Goal: Task Accomplishment & Management: Complete application form

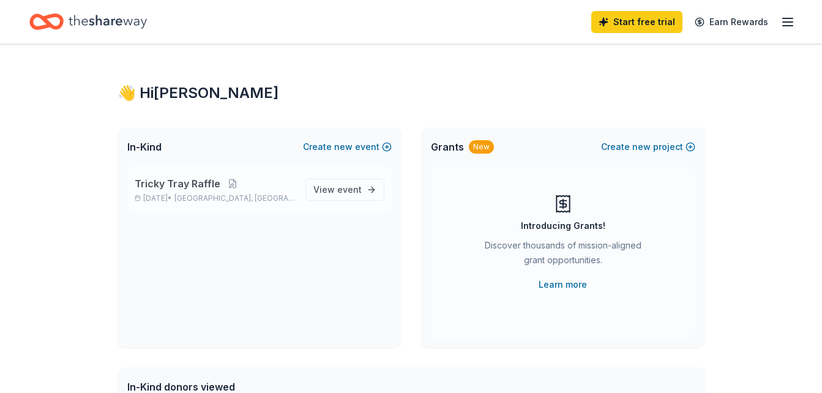
click at [192, 176] on div "Tricky Tray Raffle Feb 28, 2026 • Bordentown, NJ View event" at bounding box center [259, 189] width 264 height 46
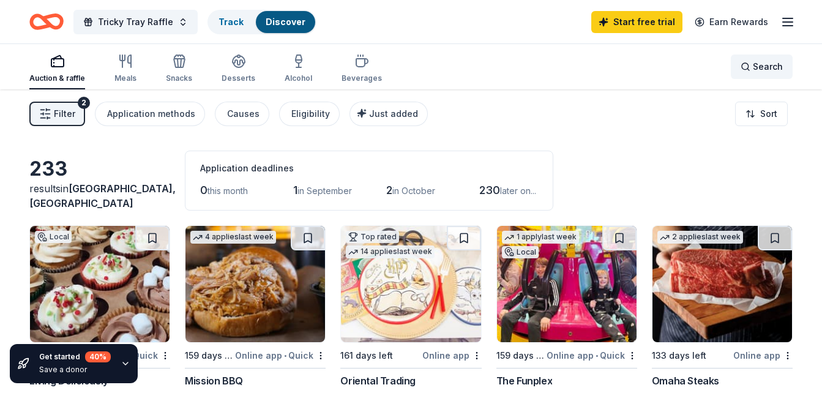
click at [761, 63] on span "Search" at bounding box center [768, 66] width 30 height 15
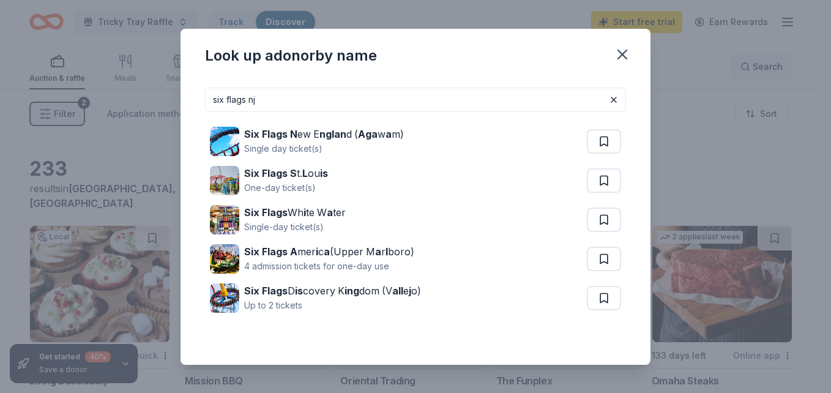
type input "six flags nj"
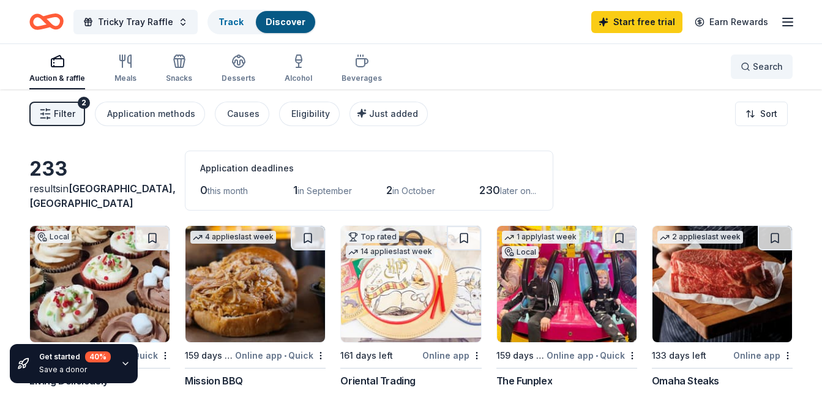
drag, startPoint x: 761, startPoint y: 63, endPoint x: 762, endPoint y: 76, distance: 13.5
click at [554, 320] on img at bounding box center [566, 284] width 139 height 116
click at [307, 113] on div "Eligibility" at bounding box center [310, 113] width 39 height 15
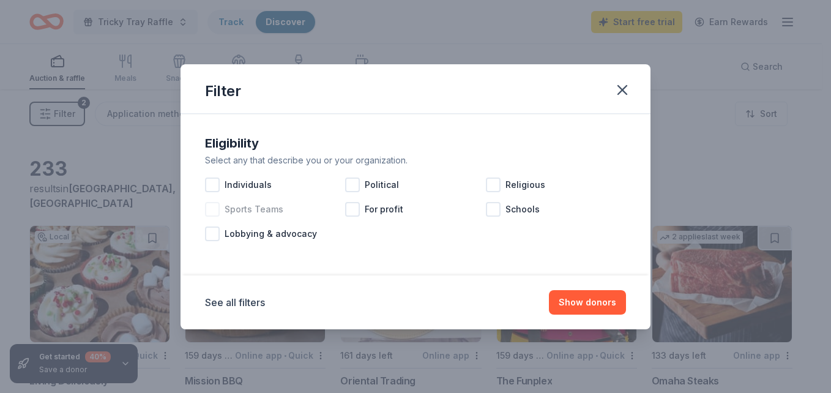
click at [215, 209] on div at bounding box center [212, 209] width 15 height 15
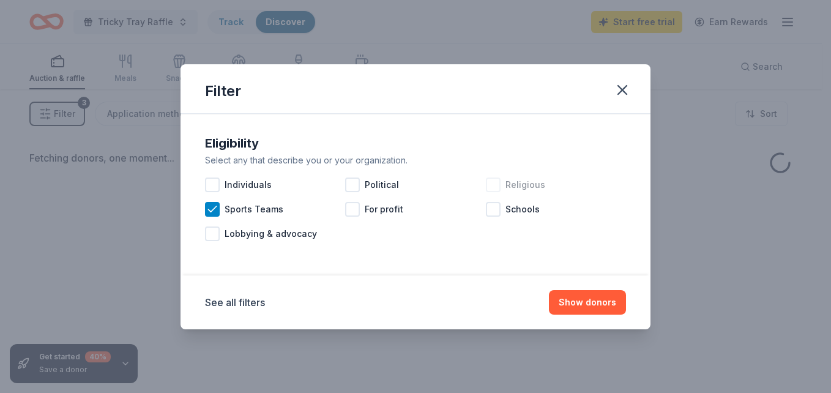
click at [497, 185] on div at bounding box center [493, 184] width 15 height 15
click at [496, 209] on div at bounding box center [493, 209] width 15 height 15
click at [568, 296] on button "Show donors" at bounding box center [587, 302] width 77 height 24
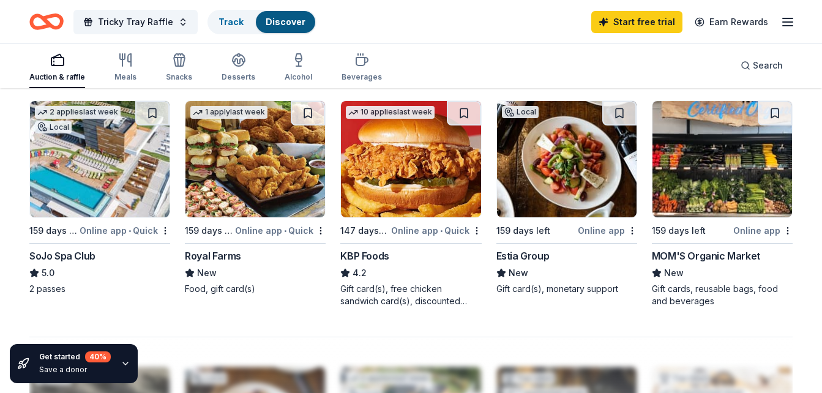
scroll to position [836, 0]
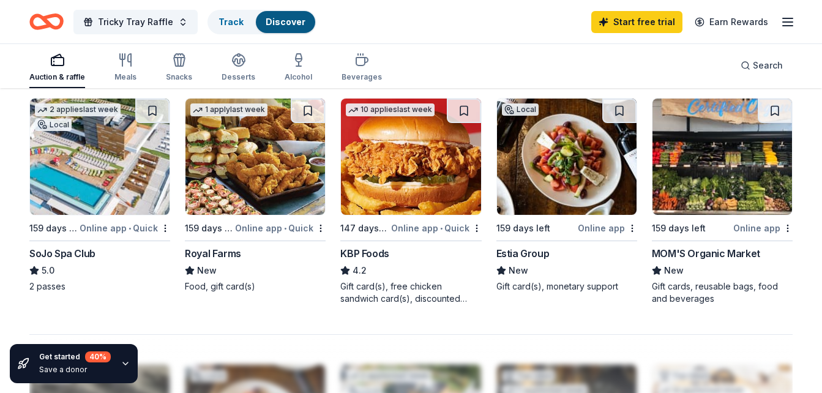
click at [92, 190] on img at bounding box center [99, 157] width 139 height 116
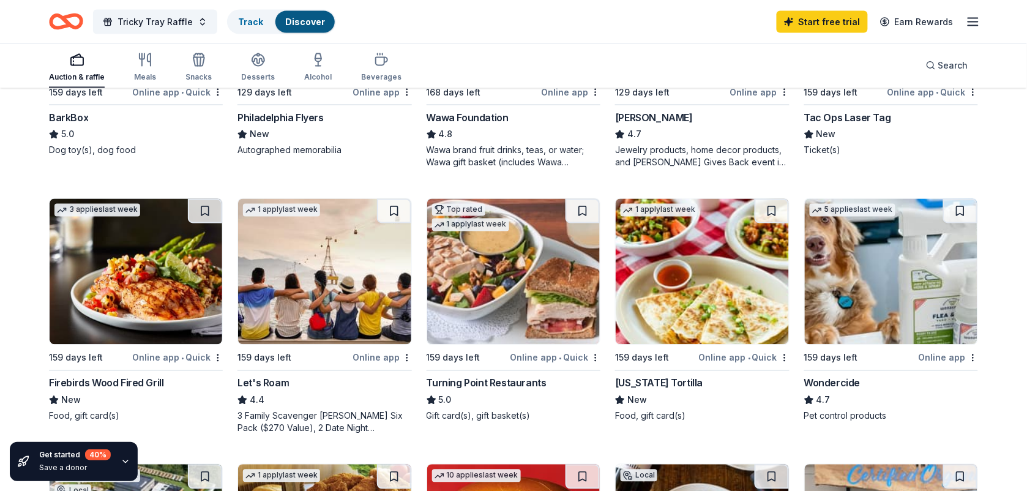
scroll to position [561, 0]
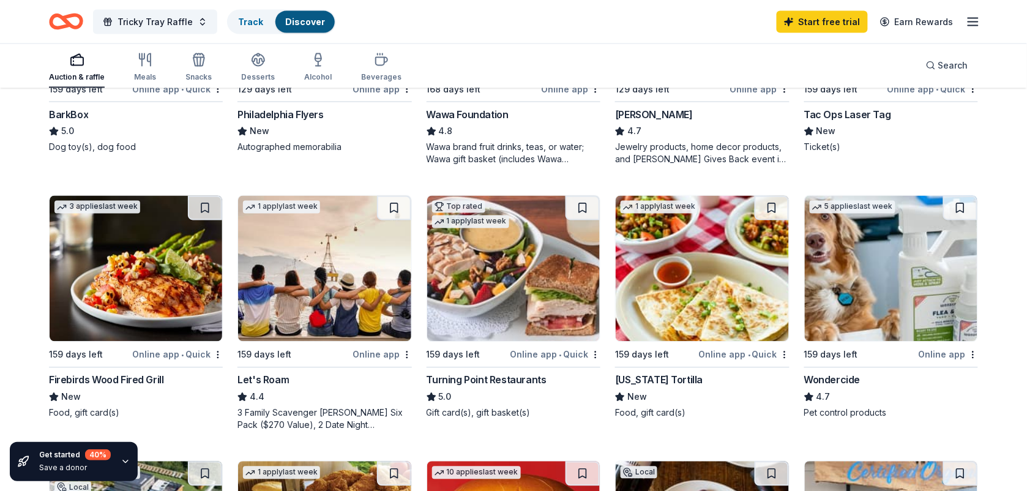
click at [318, 250] on img at bounding box center [324, 269] width 173 height 146
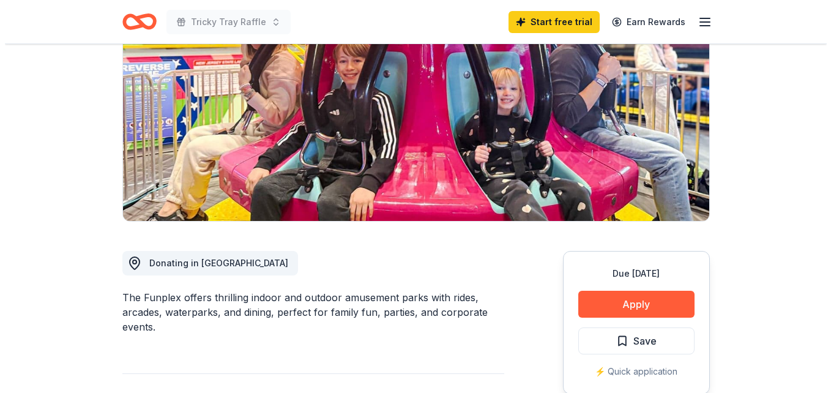
scroll to position [148, 0]
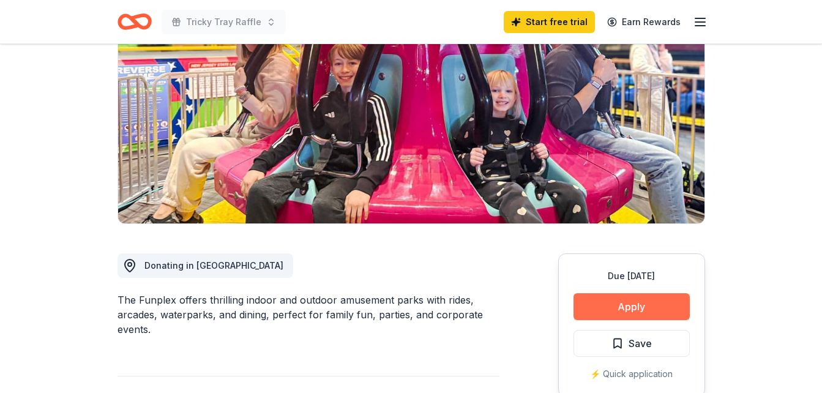
click at [627, 302] on button "Apply" at bounding box center [631, 306] width 116 height 27
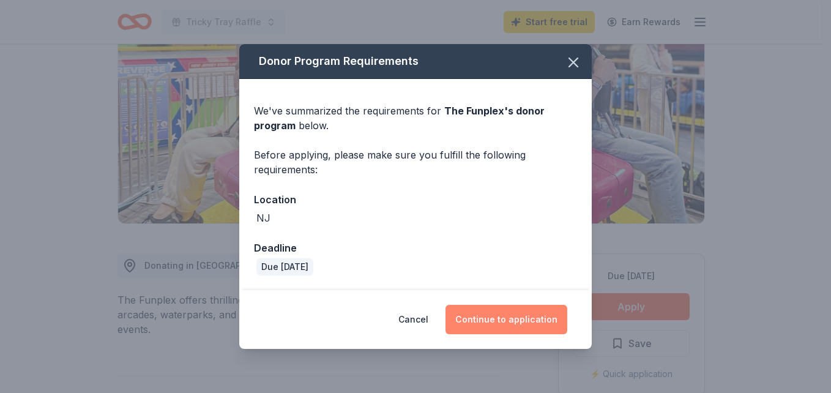
click at [504, 323] on button "Continue to application" at bounding box center [506, 319] width 122 height 29
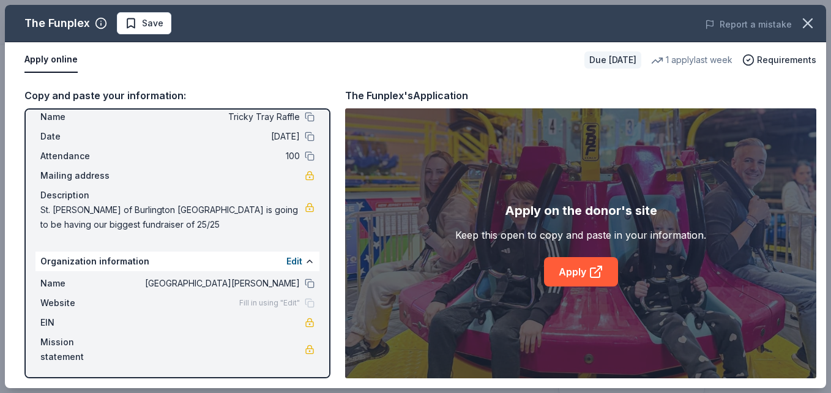
scroll to position [36, 0]
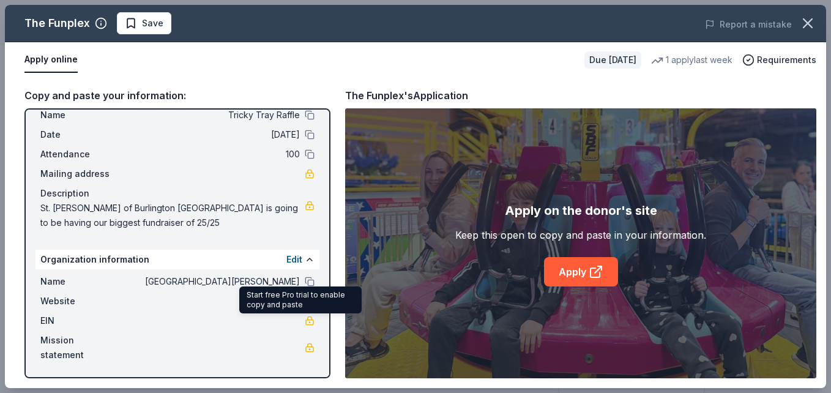
click at [305, 317] on link at bounding box center [310, 321] width 10 height 10
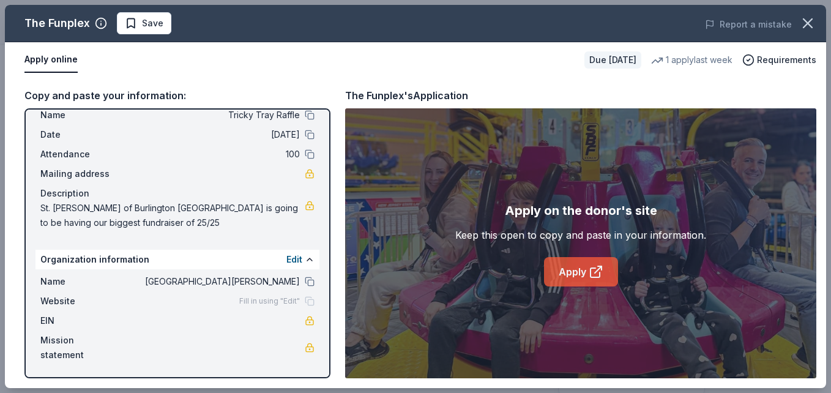
click at [573, 267] on link "Apply" at bounding box center [581, 271] width 74 height 29
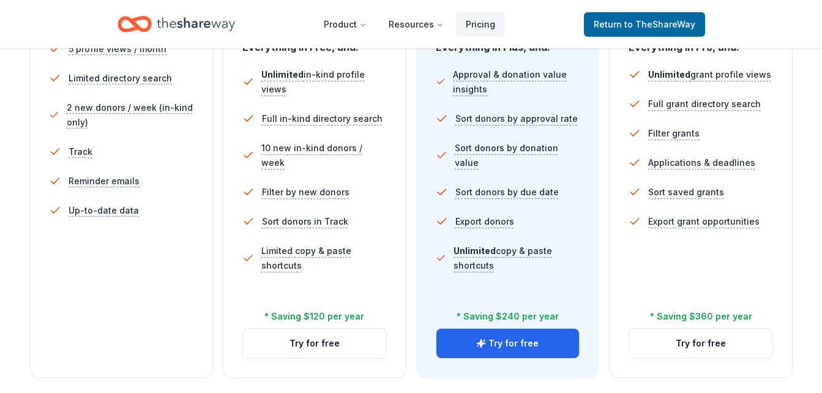
scroll to position [396, 0]
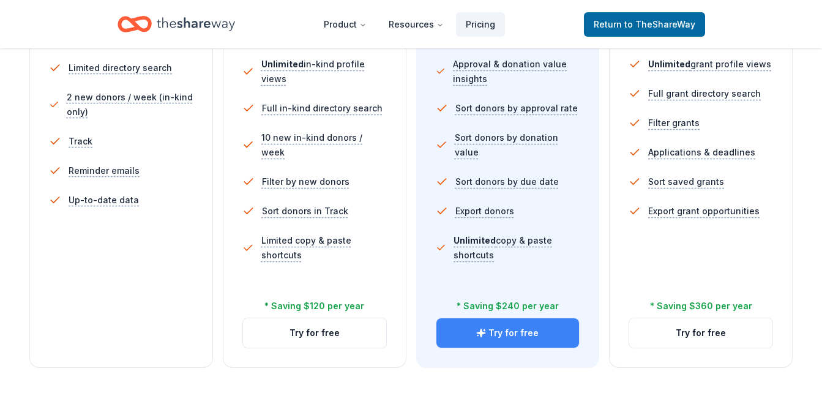
click at [503, 324] on button "Try for free" at bounding box center [507, 332] width 143 height 29
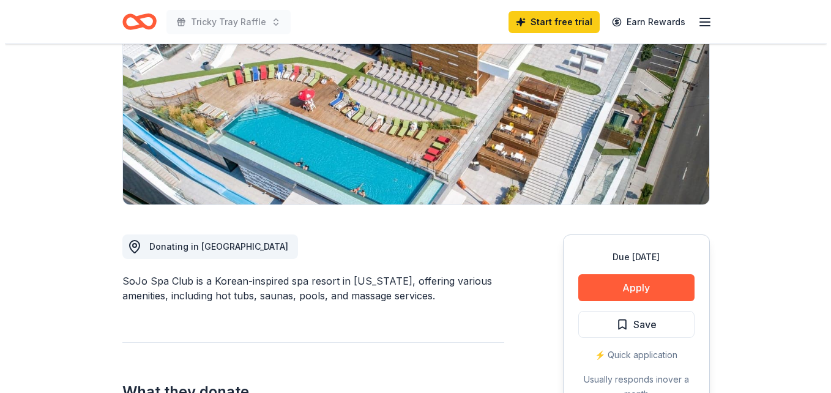
scroll to position [186, 0]
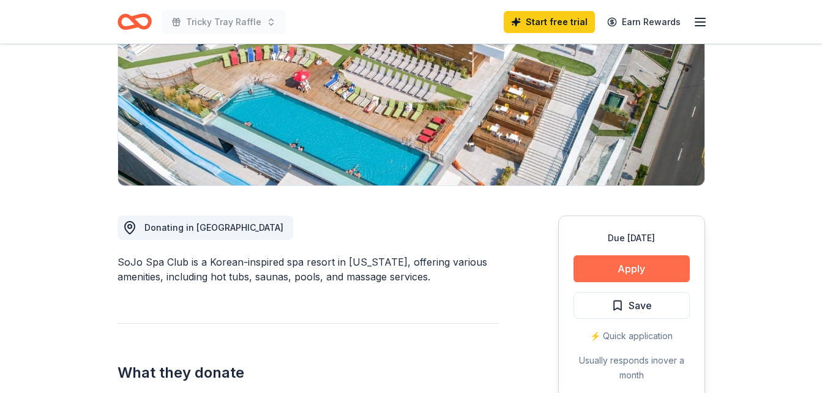
click at [628, 267] on button "Apply" at bounding box center [631, 268] width 116 height 27
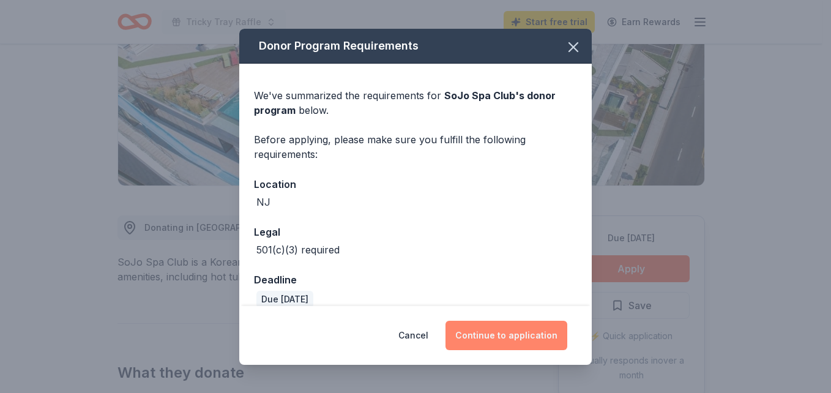
click at [488, 327] on button "Continue to application" at bounding box center [506, 335] width 122 height 29
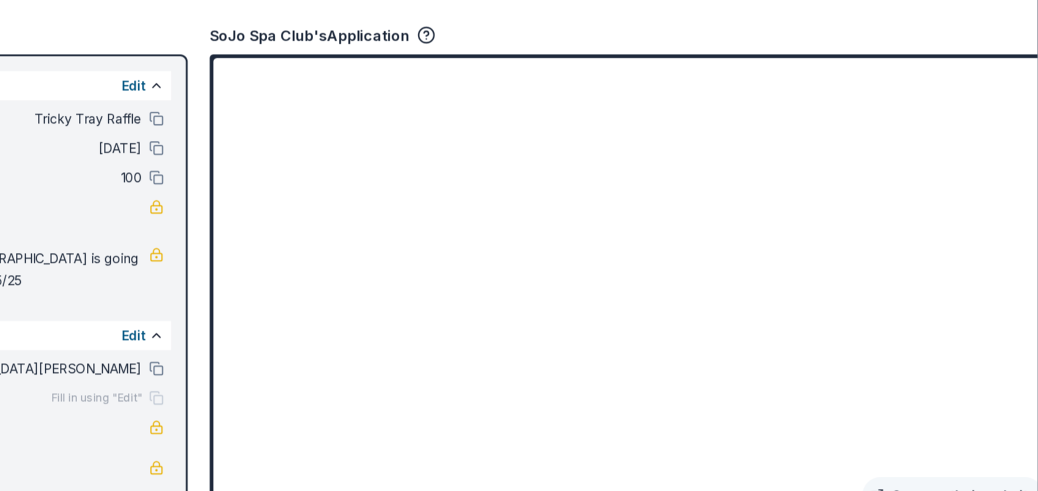
scroll to position [187, 0]
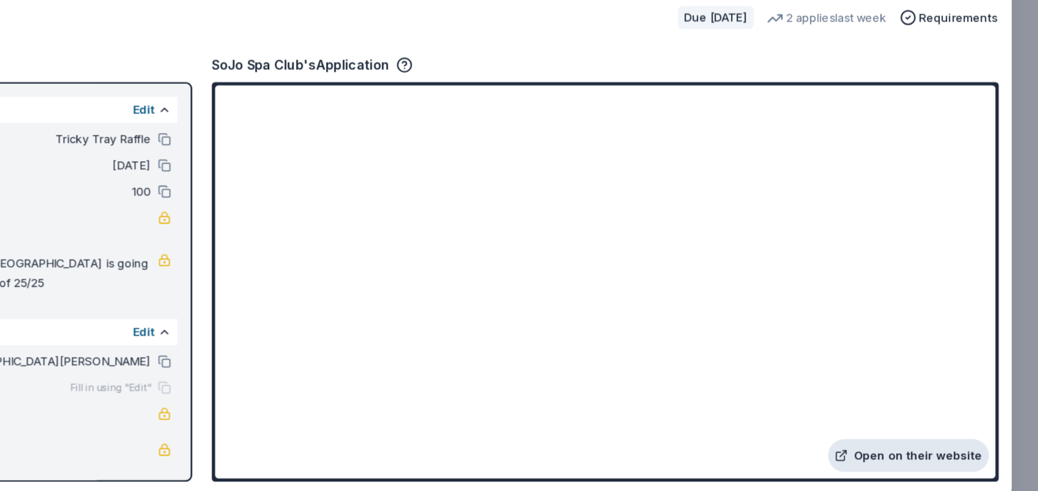
click at [821, 392] on link "Open on their website" at bounding box center [912, 422] width 121 height 24
